Goal: Communication & Community: Answer question/provide support

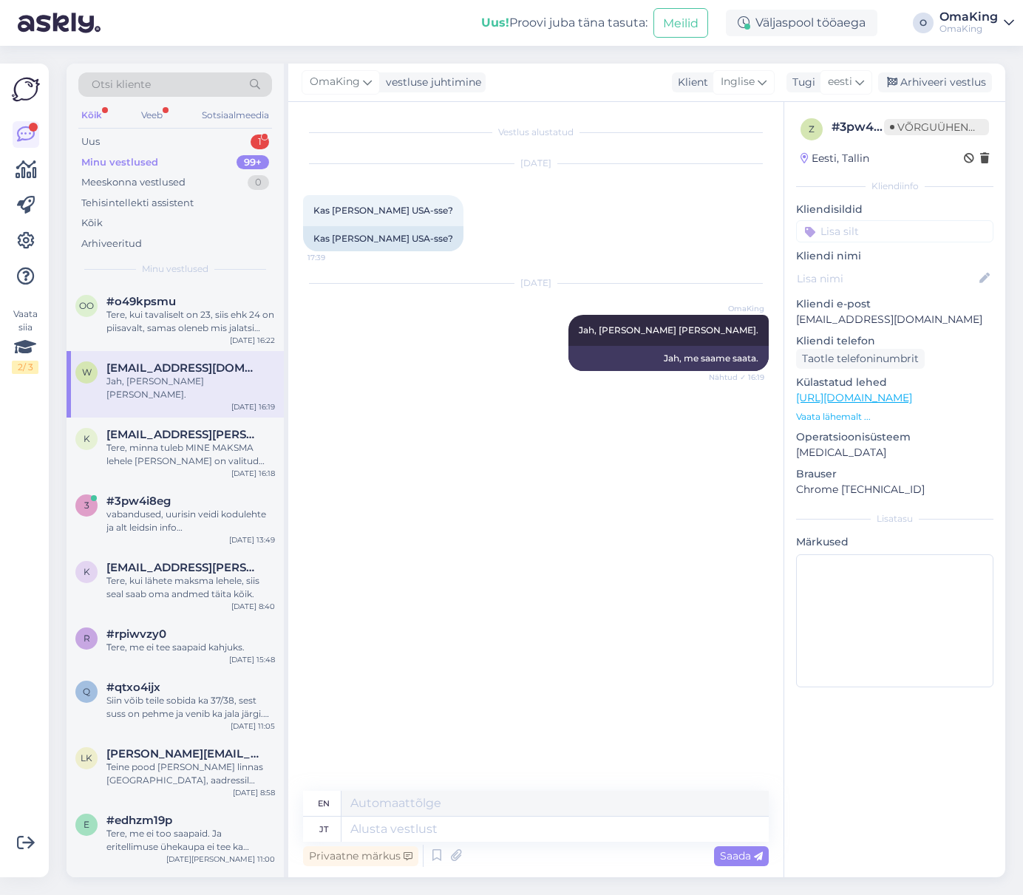
click at [91, 162] on font "Minu vestlused" at bounding box center [119, 162] width 77 height 12
click at [87, 142] on font "Uus" at bounding box center [90, 141] width 18 height 12
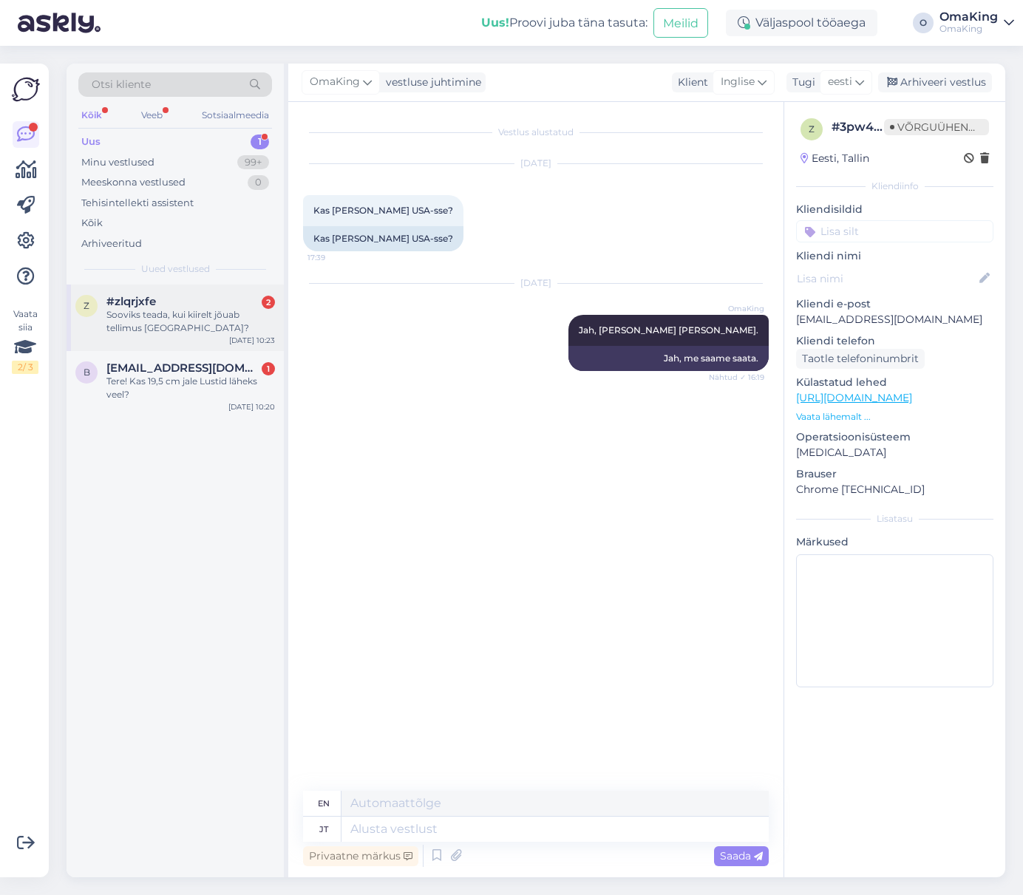
click at [149, 323] on font "Sooviks teada, kui kiirelt jõuab tellimus [GEOGRAPHIC_DATA]?" at bounding box center [177, 321] width 143 height 24
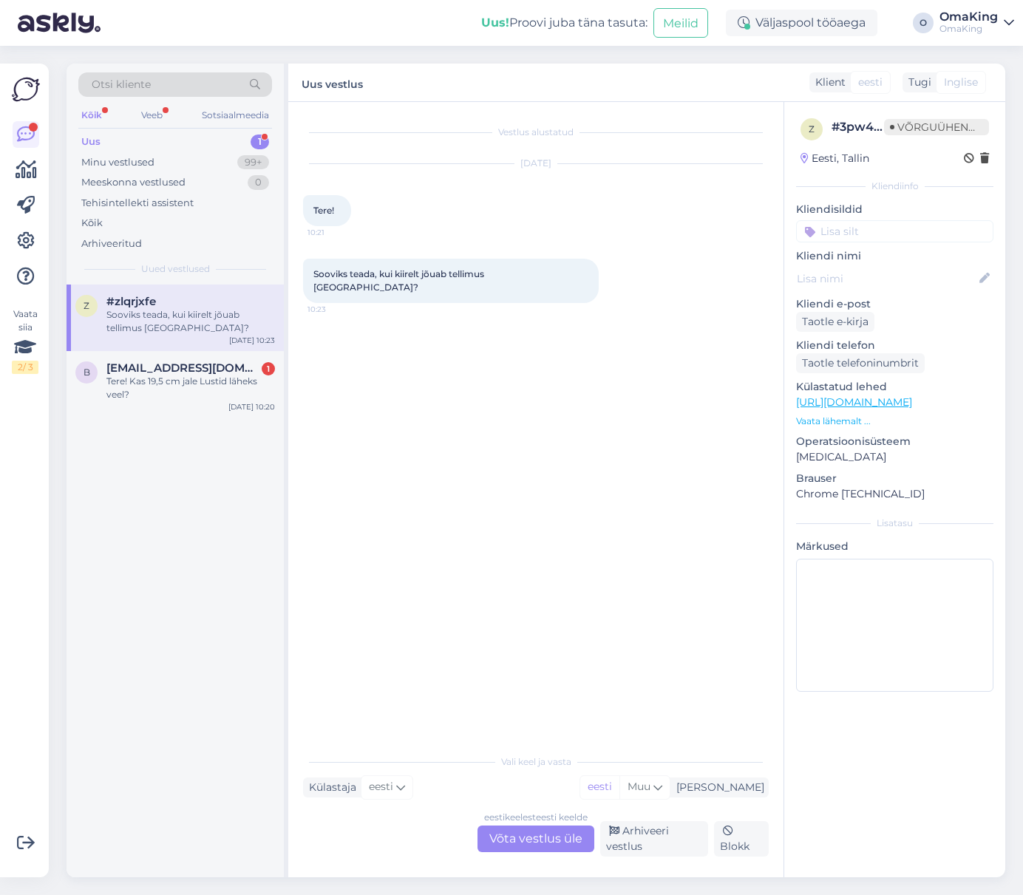
click at [545, 833] on font "Võta vestlus üle" at bounding box center [535, 838] width 93 height 14
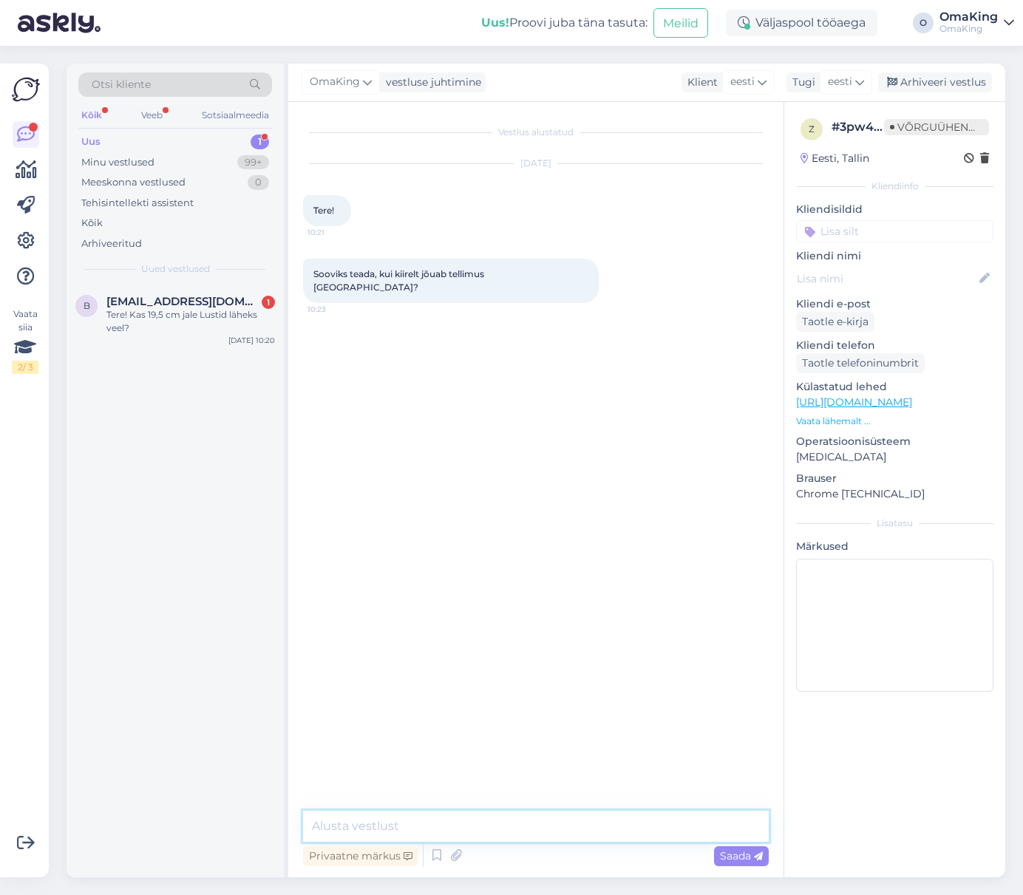
click at [371, 820] on textarea at bounding box center [535, 826] width 465 height 31
type textarea "Tere, [PERSON_NAME] [PERSON_NAME] lihtne vastata, aga ilmselt 5 tööpäevaga on […"
click at [757, 849] on span "Saada" at bounding box center [741, 855] width 43 height 13
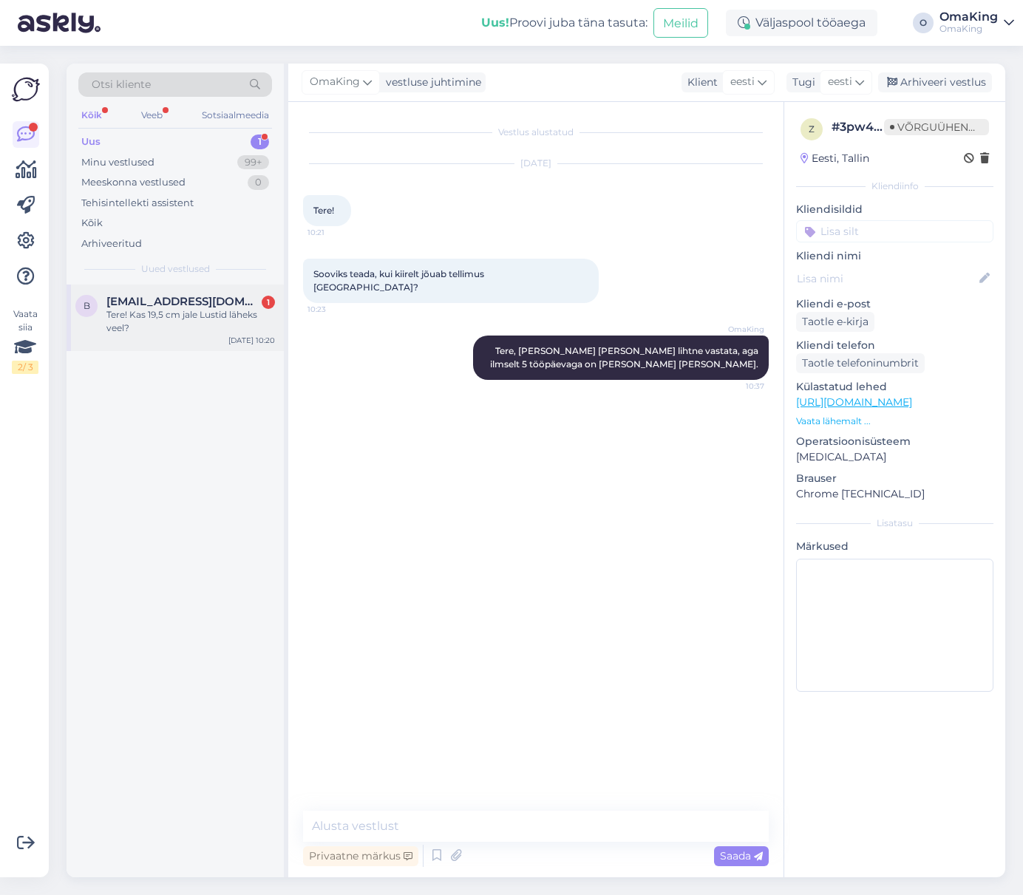
click at [160, 321] on div "Tere! Kas 19,5 cm jale Lustid läheks veel?" at bounding box center [190, 321] width 168 height 27
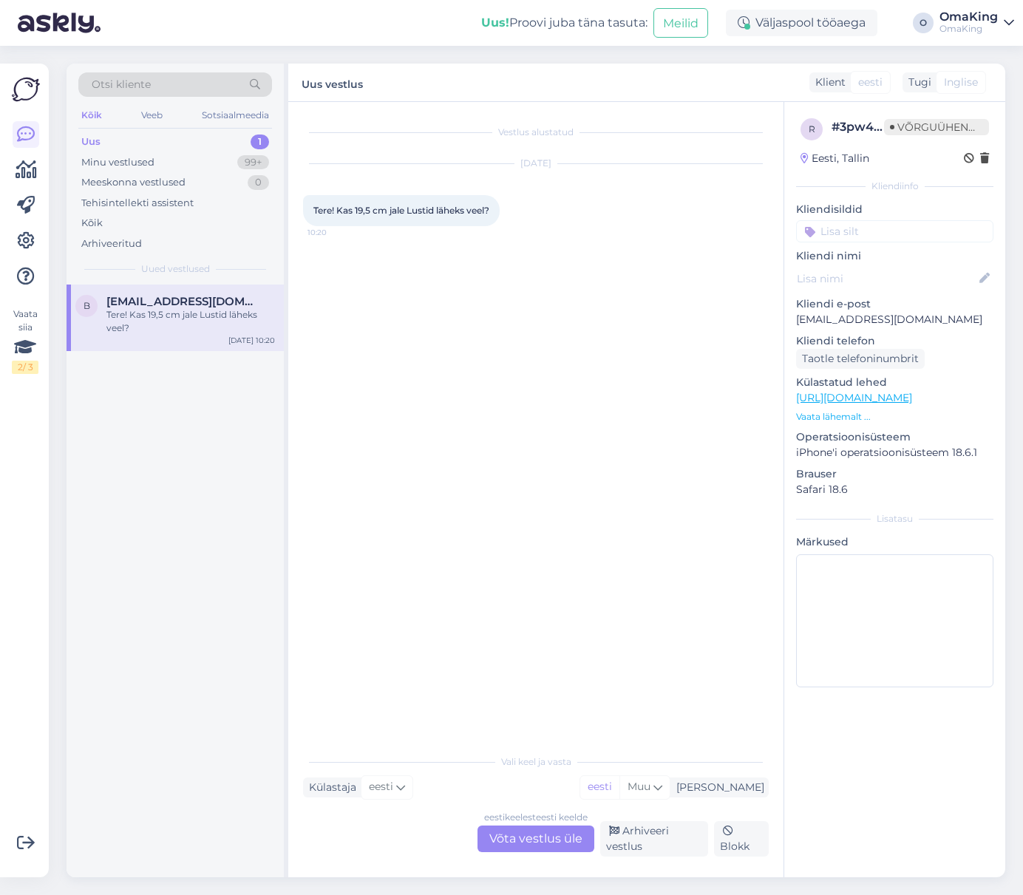
click at [525, 836] on font "Võta vestlus üle" at bounding box center [535, 838] width 93 height 14
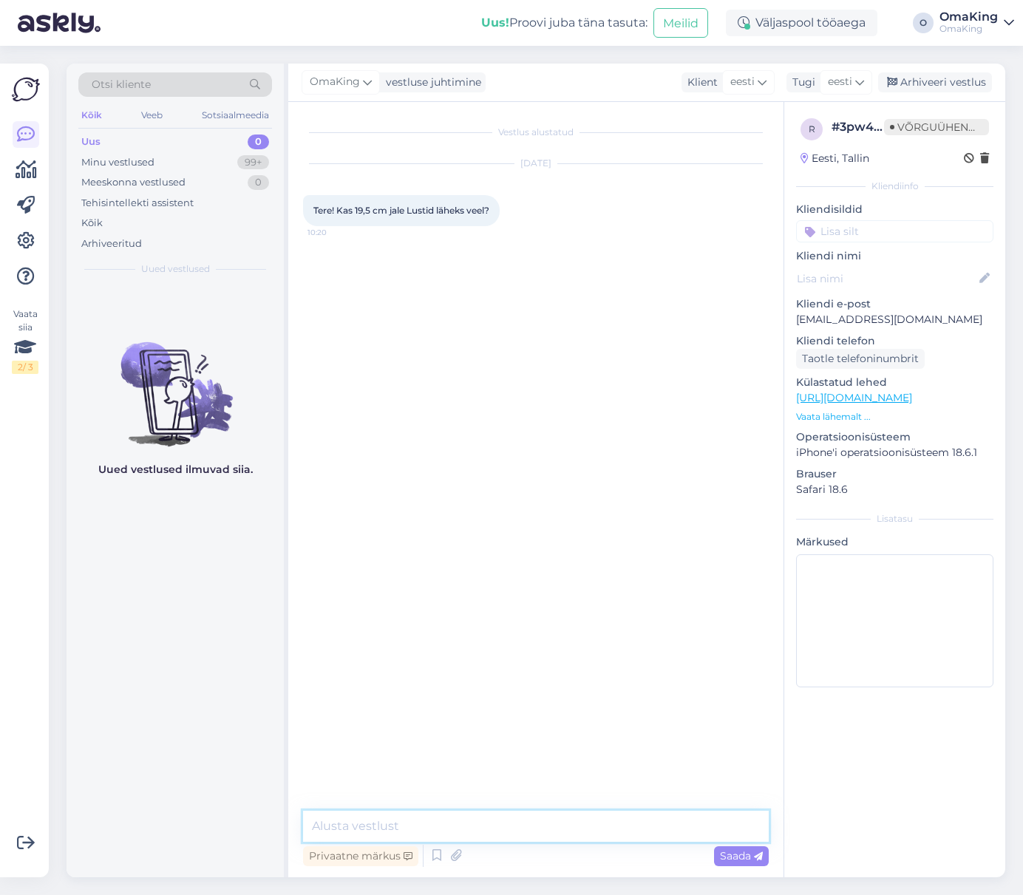
click at [352, 814] on textarea at bounding box center [535, 826] width 465 height 31
click at [635, 830] on textarea "Tere, võivad [PERSON_NAME], [GEOGRAPHIC_DATA] meil pood Telliskivis," at bounding box center [535, 826] width 465 height 31
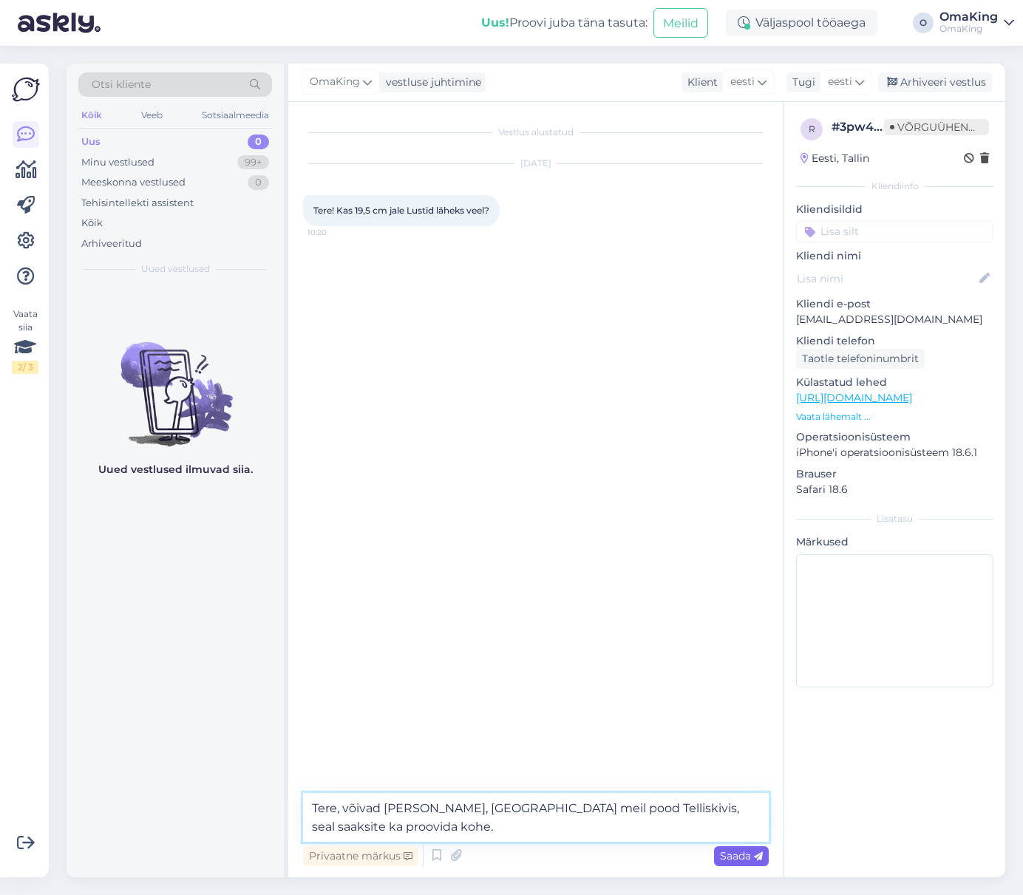
type textarea "Tere, võivad [PERSON_NAME], [GEOGRAPHIC_DATA] meil pood Telliskivis, seal saaks…"
click at [743, 863] on div "Saada" at bounding box center [741, 856] width 55 height 20
